Goal: Information Seeking & Learning: Learn about a topic

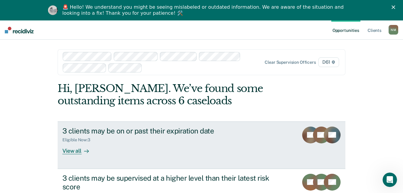
click at [84, 153] on icon at bounding box center [86, 151] width 5 height 5
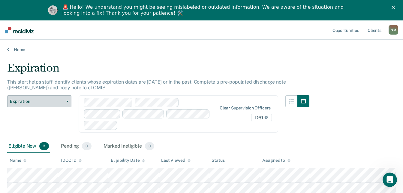
click at [62, 104] on button "Expiration" at bounding box center [39, 101] width 64 height 12
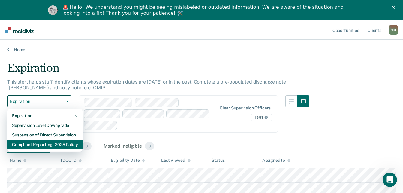
drag, startPoint x: 67, startPoint y: 144, endPoint x: 63, endPoint y: 147, distance: 4.1
click at [64, 148] on div "Compliant Reporting - 2025 Policy" at bounding box center [45, 145] width 66 height 10
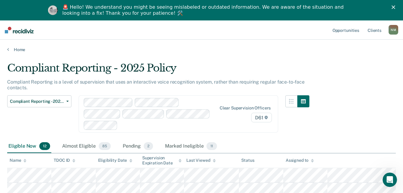
click at [311, 159] on icon at bounding box center [312, 161] width 3 height 4
click at [91, 140] on div "Almost Eligible 85" at bounding box center [86, 146] width 51 height 13
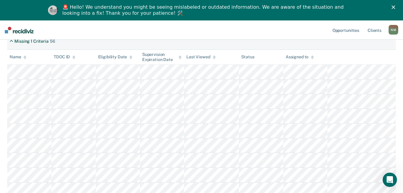
scroll to position [60, 0]
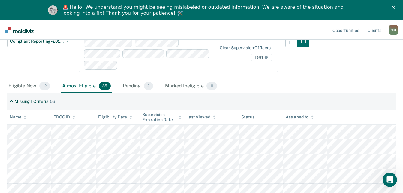
click at [300, 114] on div "Assigned to" at bounding box center [300, 116] width 28 height 5
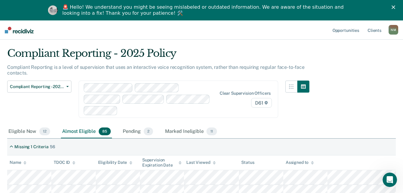
scroll to position [0, 0]
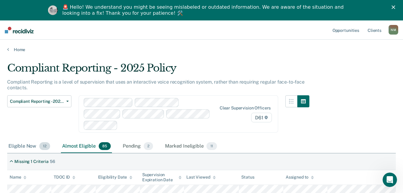
click at [16, 140] on div "Eligible Now 12" at bounding box center [29, 146] width 44 height 13
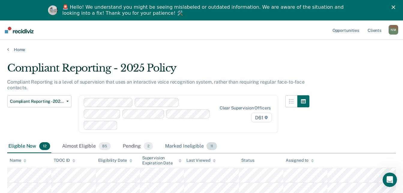
click at [192, 140] on div "Marked Ineligible 11" at bounding box center [191, 146] width 54 height 13
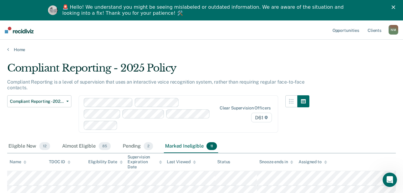
click at [323, 159] on div "Assigned to" at bounding box center [313, 161] width 28 height 5
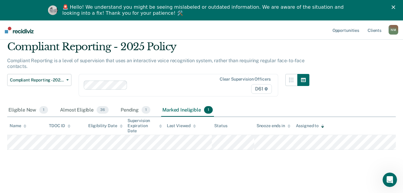
scroll to position [21, 0]
click at [84, 111] on div "Almost Eligible 36" at bounding box center [84, 110] width 51 height 13
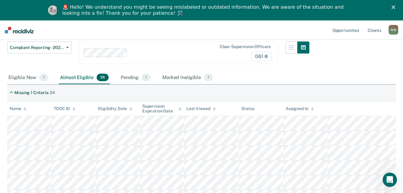
scroll to position [51, 0]
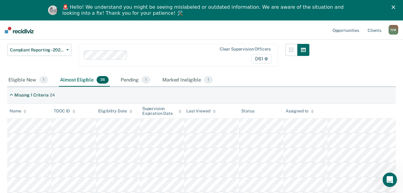
click at [162, 51] on div at bounding box center [150, 54] width 133 height 9
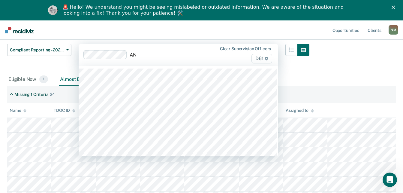
type input "[PERSON_NAME]"
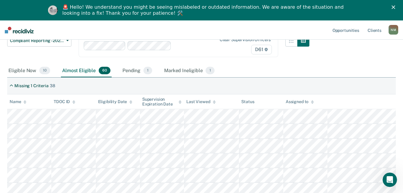
scroll to position [0, 0]
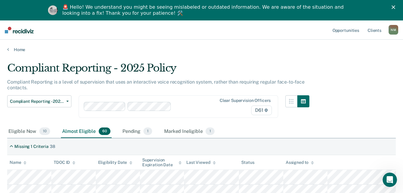
click at [23, 163] on div "Name" at bounding box center [18, 162] width 17 height 5
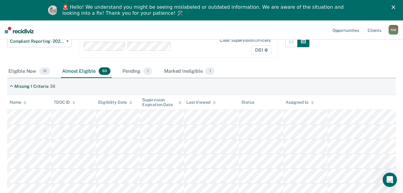
scroll to position [90, 0]
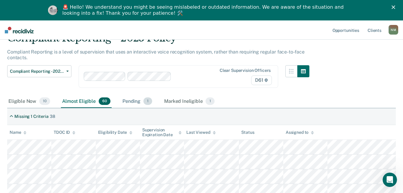
click at [130, 105] on div "Pending 1" at bounding box center [137, 101] width 32 height 13
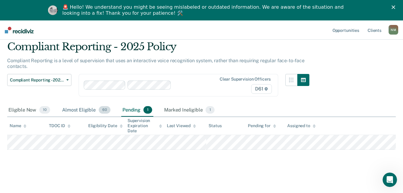
click at [93, 113] on div "Almost Eligible 60" at bounding box center [86, 110] width 51 height 13
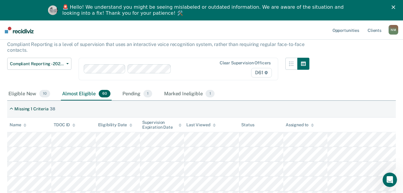
scroll to position [51, 0]
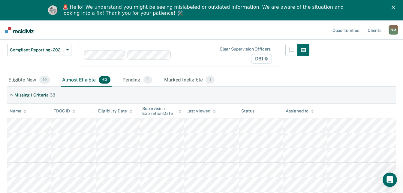
click at [22, 111] on div "Name" at bounding box center [18, 110] width 17 height 5
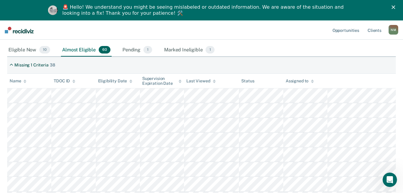
scroll to position [111, 0]
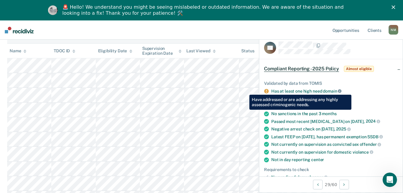
click at [341, 90] on icon at bounding box center [340, 91] width 4 height 4
